Goal: Task Accomplishment & Management: Manage account settings

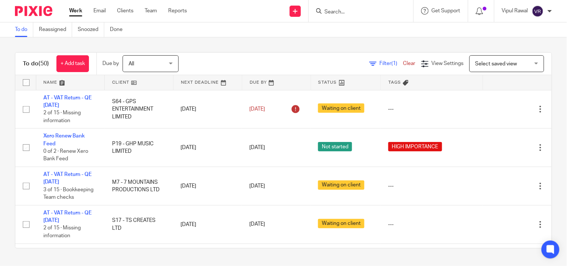
scroll to position [702, 0]
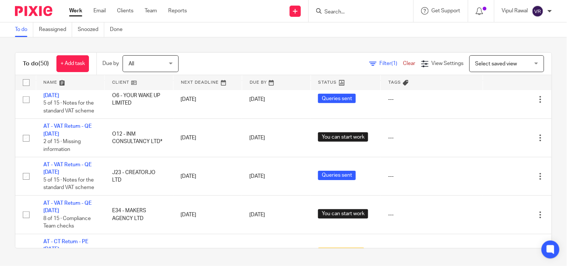
click at [412, 31] on div "To do Reassigned Snoozed Done" at bounding box center [283, 29] width 567 height 15
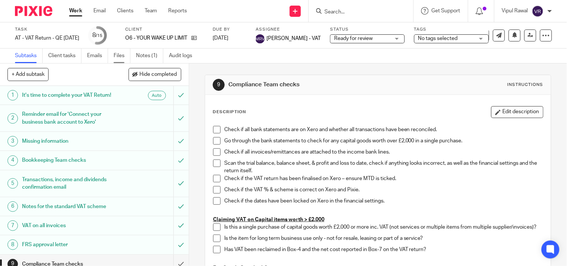
click at [118, 57] on link "Files" at bounding box center [122, 56] width 17 height 15
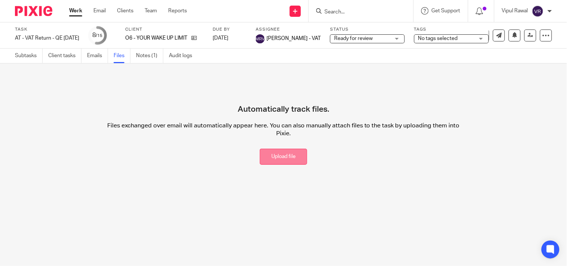
click at [281, 155] on button "Upload file" at bounding box center [284, 157] width 48 height 16
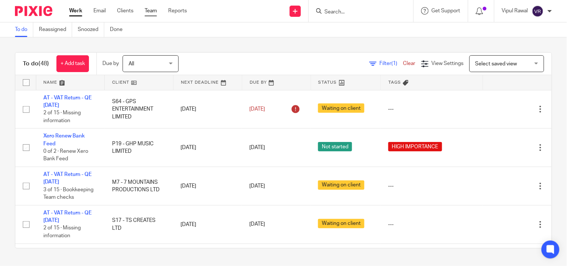
click at [147, 13] on link "Team" at bounding box center [151, 10] width 12 height 7
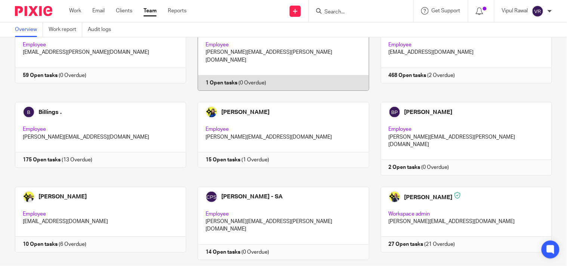
scroll to position [83, 0]
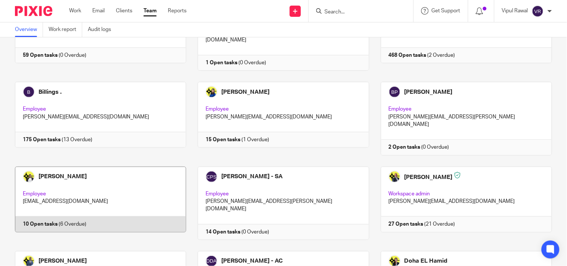
click at [106, 173] on link at bounding box center [94, 203] width 183 height 73
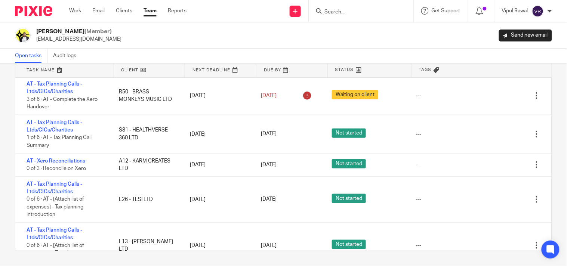
scroll to position [173, 0]
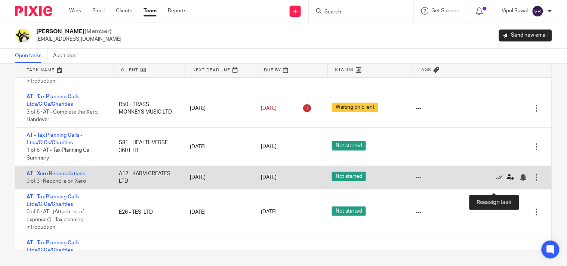
click at [507, 181] on icon at bounding box center [510, 177] width 7 height 7
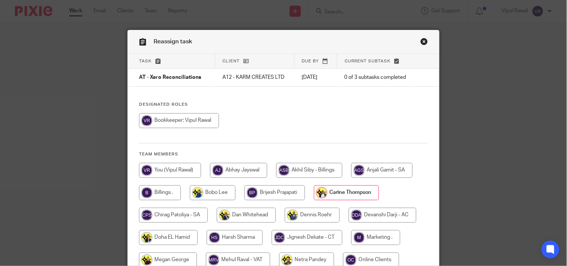
click at [185, 128] on input "radio" at bounding box center [179, 120] width 80 height 15
radio input "true"
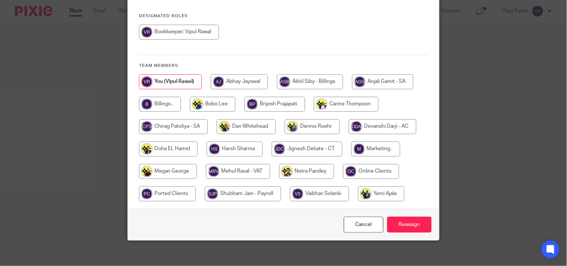
scroll to position [94, 0]
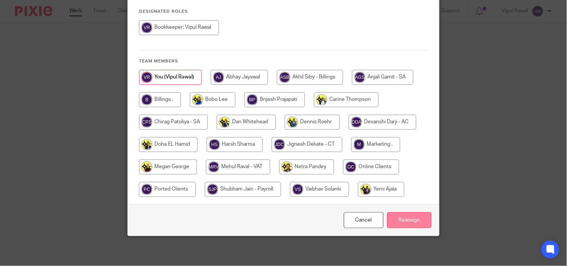
click at [416, 221] on input "Reassign" at bounding box center [409, 220] width 45 height 16
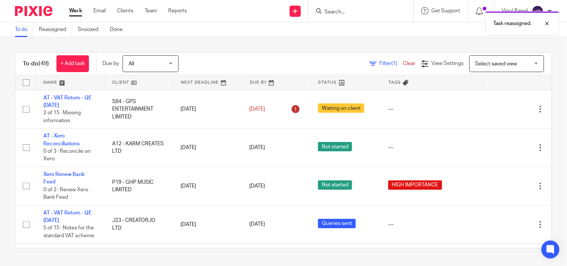
click at [302, 49] on div "To do (49) + Add task Due by All All Today Tomorrow This week Next week This mo…" at bounding box center [283, 150] width 567 height 226
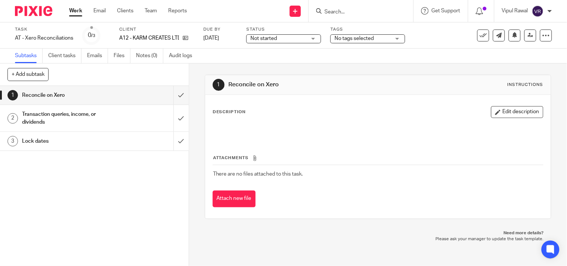
click at [313, 40] on div "Not started Not started" at bounding box center [283, 38] width 75 height 9
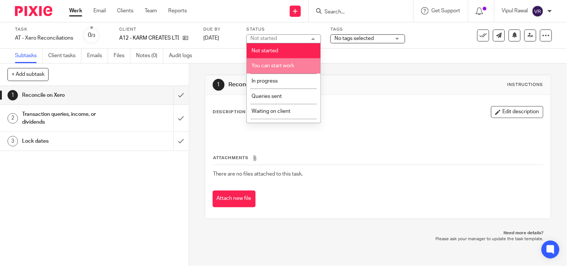
click at [282, 68] on span "You can start work" at bounding box center [273, 65] width 43 height 5
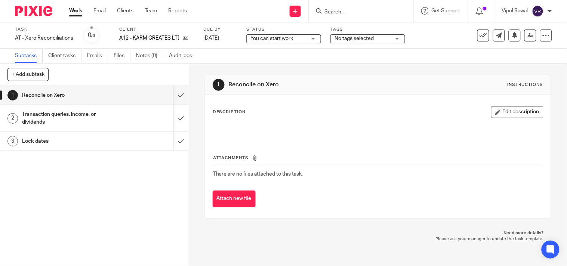
click at [335, 49] on div "Subtasks Client tasks Emails Files Notes (0) Audit logs" at bounding box center [283, 56] width 567 height 15
click at [313, 38] on div "You can start work You can start work" at bounding box center [283, 38] width 75 height 9
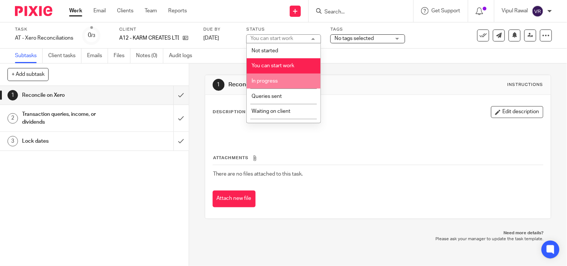
click at [281, 83] on li "In progress" at bounding box center [284, 81] width 74 height 15
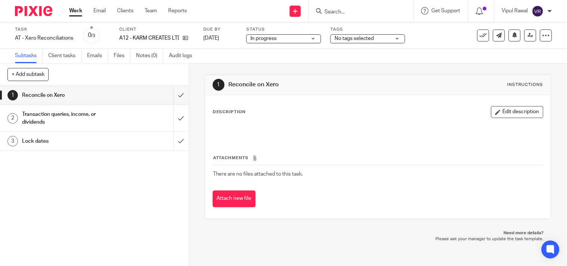
click at [327, 61] on div "Subtasks Client tasks Emails Files Notes (0) Audit logs" at bounding box center [283, 56] width 567 height 15
click at [175, 97] on input "submit" at bounding box center [94, 95] width 189 height 19
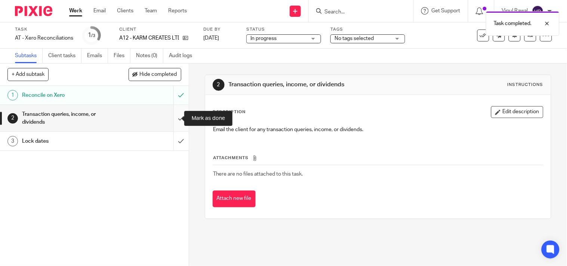
click at [174, 117] on input "submit" at bounding box center [94, 118] width 189 height 27
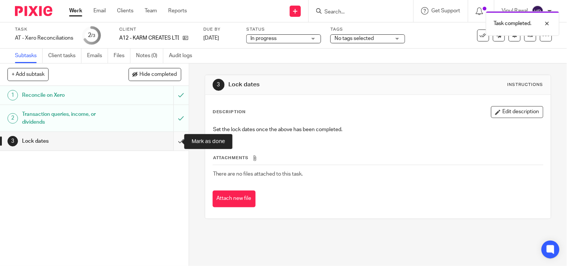
click at [174, 138] on input "submit" at bounding box center [94, 141] width 189 height 19
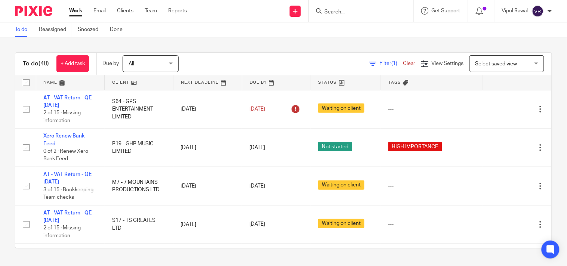
click at [349, 33] on div "To do Reassigned Snoozed Done" at bounding box center [283, 29] width 567 height 15
click at [327, 33] on div "To do Reassigned Snoozed Done" at bounding box center [283, 29] width 567 height 15
click at [335, 1] on div at bounding box center [361, 11] width 105 height 22
click at [334, 10] on input "Search" at bounding box center [357, 12] width 67 height 7
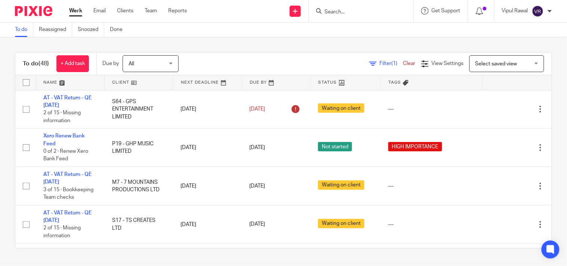
paste input "BLISS PSYCHOTHERAPY LTD"
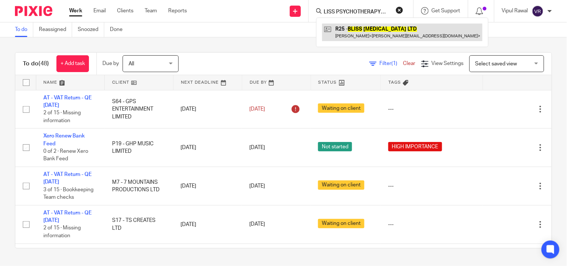
type input "BLISS PSYCHOTHERAPY LTD"
click at [338, 28] on link at bounding box center [402, 32] width 160 height 17
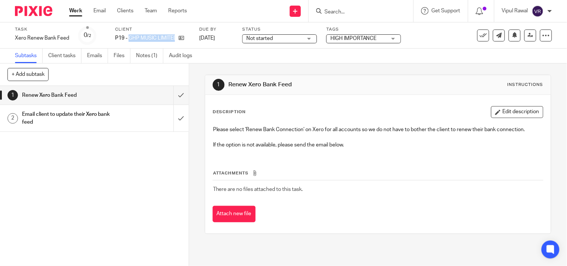
drag, startPoint x: 129, startPoint y: 36, endPoint x: 193, endPoint y: 43, distance: 65.0
click at [185, 39] on div "P19 - GHP MUSIC LIMITED" at bounding box center [152, 37] width 75 height 7
click at [267, 64] on div "1 Renew Xero Bank Feed Instructions Description Edit description Please select …" at bounding box center [378, 155] width 347 height 182
click at [151, 57] on link "Notes (1)" at bounding box center [149, 56] width 27 height 15
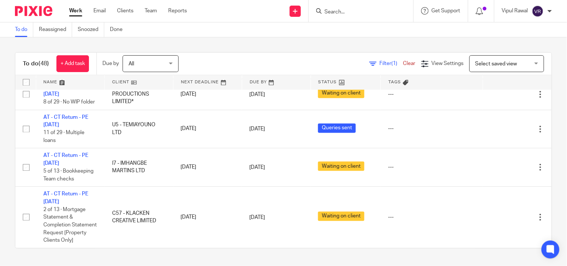
scroll to position [1122, 0]
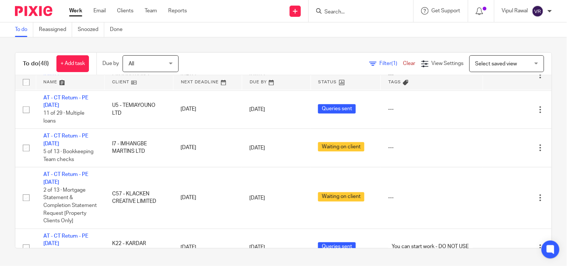
click at [4, 52] on div "To do (48) + Add task Due by All All Today Tomorrow This week Next week This mo…" at bounding box center [283, 150] width 567 height 226
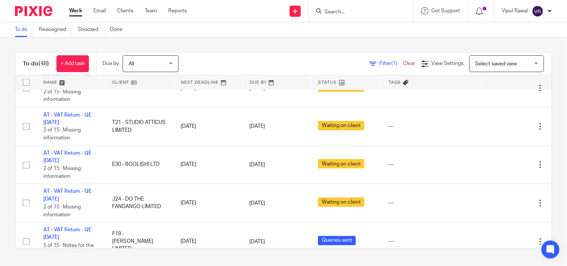
scroll to position [291, 0]
click at [368, 33] on div "To do Reassigned Snoozed Done" at bounding box center [283, 29] width 567 height 15
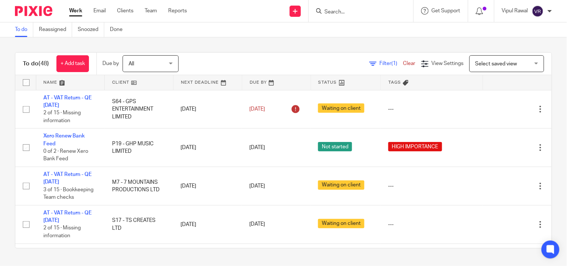
click at [380, 64] on span "Filter (1)" at bounding box center [392, 63] width 24 height 5
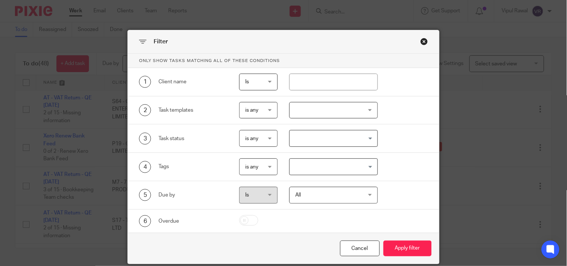
click at [365, 194] on div "All All" at bounding box center [334, 195] width 89 height 17
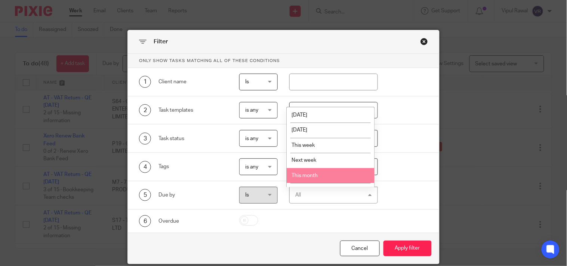
click at [344, 175] on li "This month" at bounding box center [331, 175] width 88 height 15
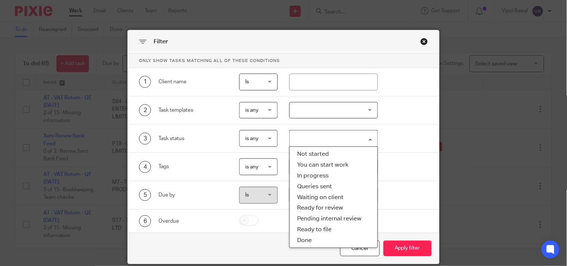
click at [367, 137] on input "Search for option" at bounding box center [332, 138] width 83 height 13
click at [317, 195] on li "Waiting on client" at bounding box center [334, 197] width 88 height 11
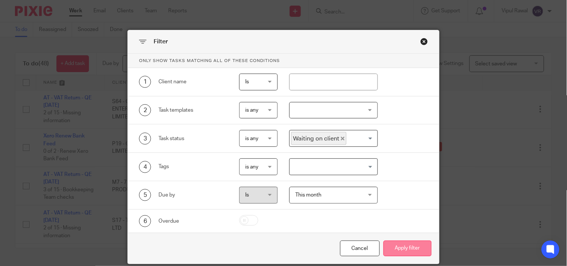
click at [395, 246] on button "Apply filter" at bounding box center [408, 249] width 48 height 16
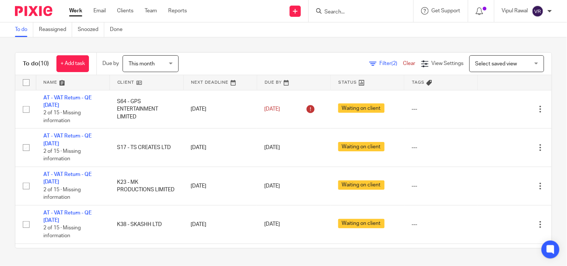
click at [380, 62] on span "Filter (2)" at bounding box center [392, 63] width 24 height 5
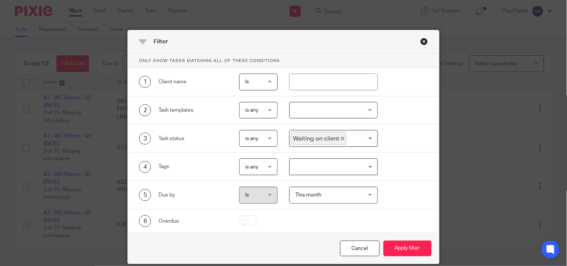
click at [368, 137] on input "Search for option" at bounding box center [360, 138] width 26 height 13
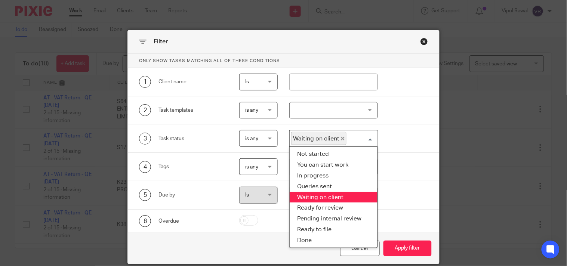
click at [341, 140] on icon "Deselect Waiting on client" at bounding box center [343, 139] width 4 height 4
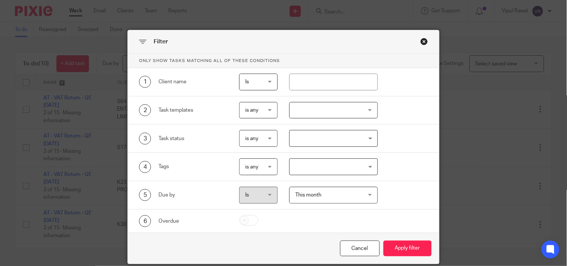
click at [382, 43] on div "Filter" at bounding box center [283, 42] width 311 height 24
click at [410, 249] on button "Apply filter" at bounding box center [408, 249] width 48 height 16
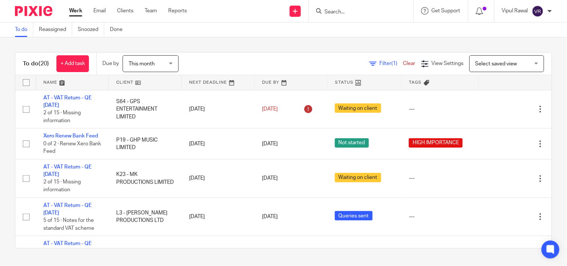
click at [172, 66] on div "This month This month" at bounding box center [151, 63] width 56 height 17
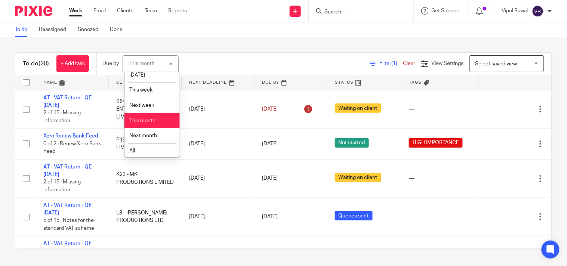
scroll to position [22, 0]
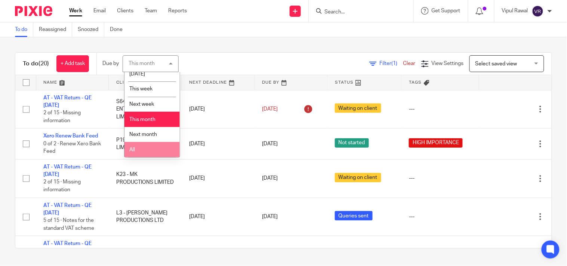
click at [149, 151] on li "All" at bounding box center [152, 149] width 55 height 15
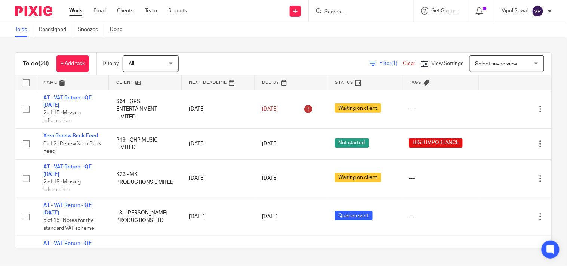
click at [232, 43] on div "To do (20) + Add task Due by All All Today Tomorrow This week Next week This mo…" at bounding box center [283, 150] width 567 height 226
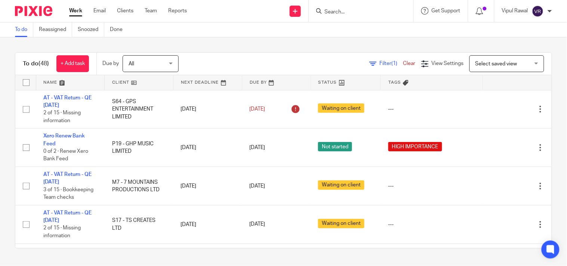
click at [252, 51] on div "To do (48) + Add task Due by All All [DATE] [DATE] This week Next week This mon…" at bounding box center [283, 150] width 567 height 226
